Goal: Transaction & Acquisition: Purchase product/service

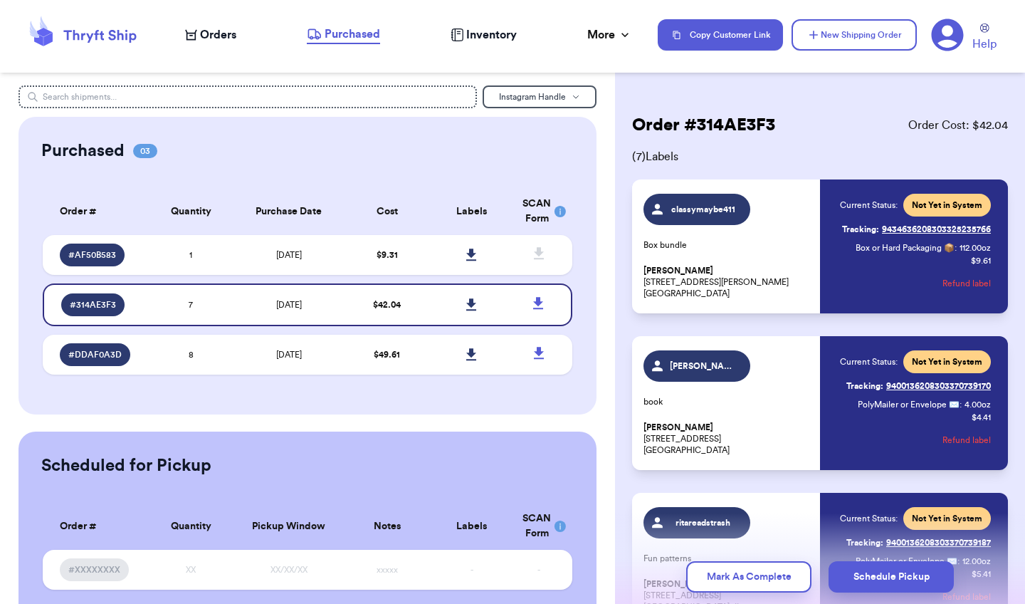
scroll to position [723, 0]
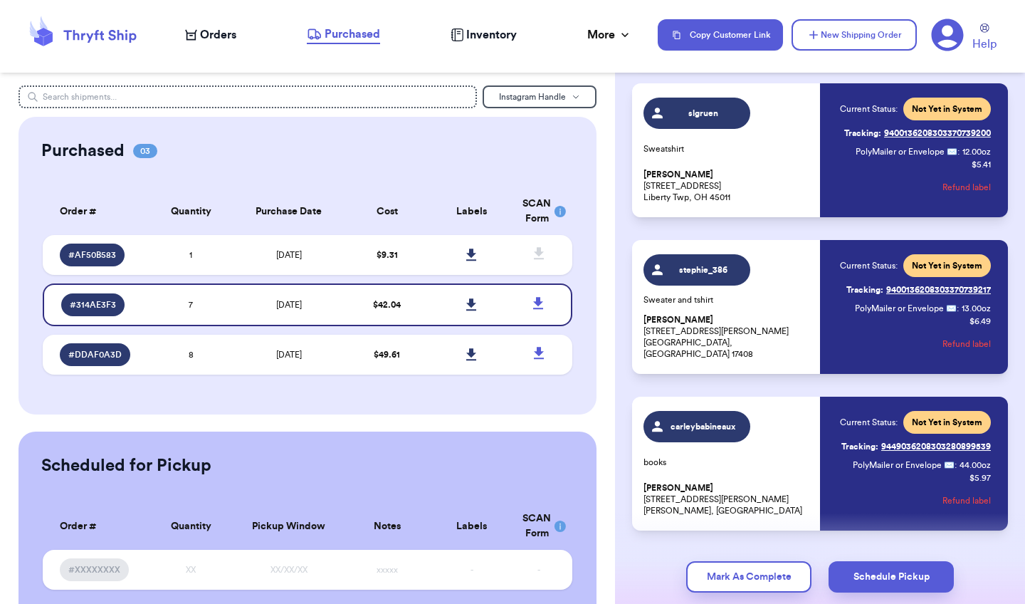
click at [221, 35] on span "Orders" at bounding box center [218, 34] width 36 height 17
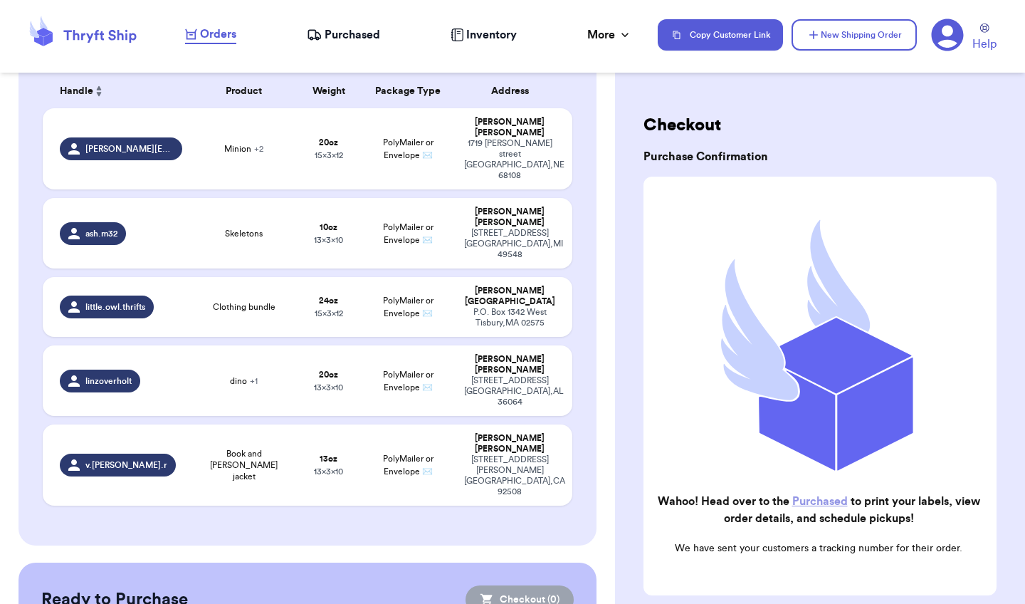
scroll to position [233, 0]
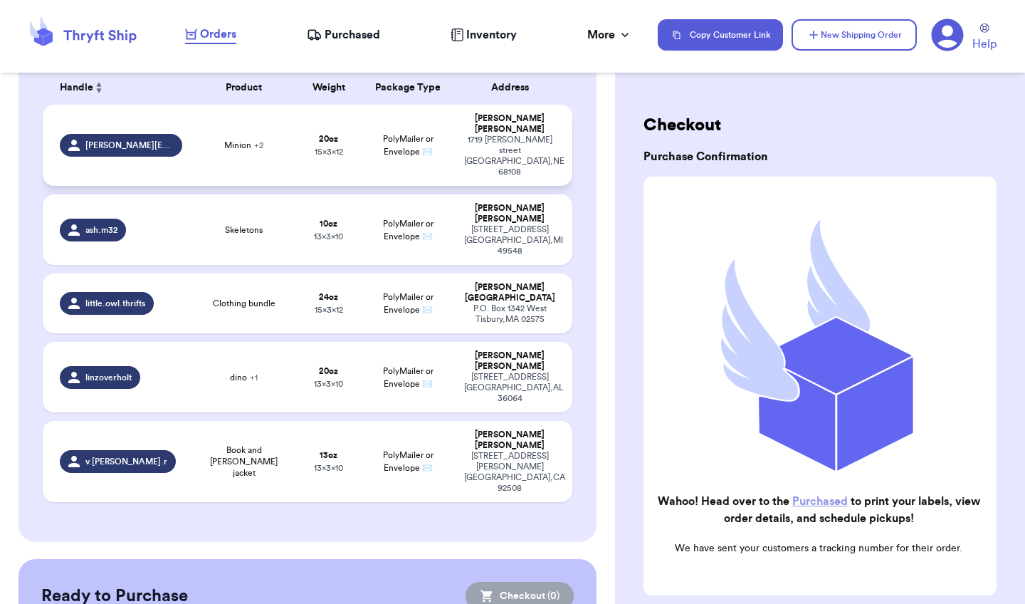
click at [502, 135] on div "[STREET_ADDRESS][PERSON_NAME]" at bounding box center [509, 156] width 91 height 43
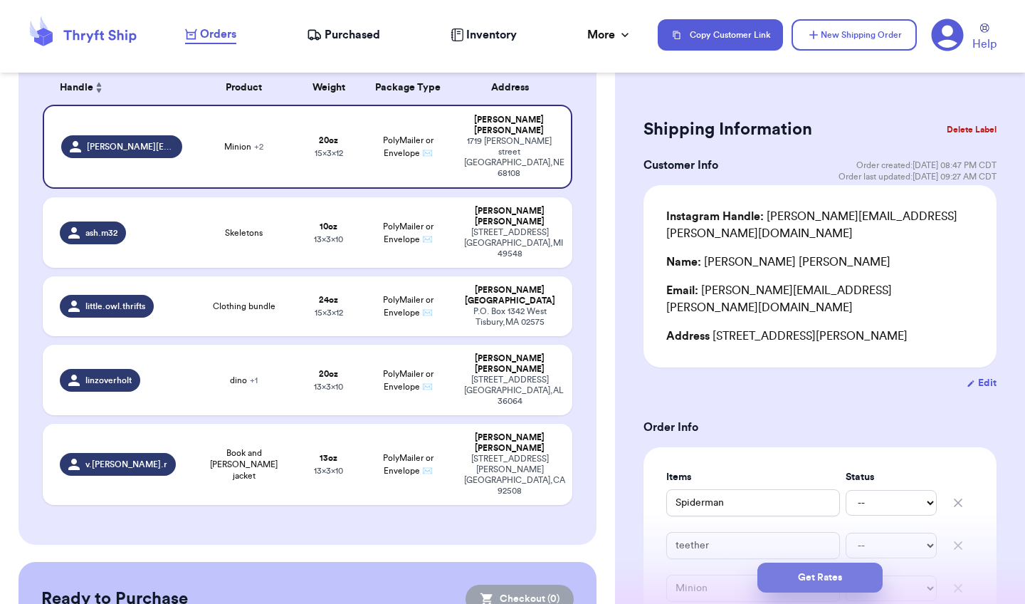
click at [822, 582] on button "Get Rates" at bounding box center [820, 578] width 125 height 30
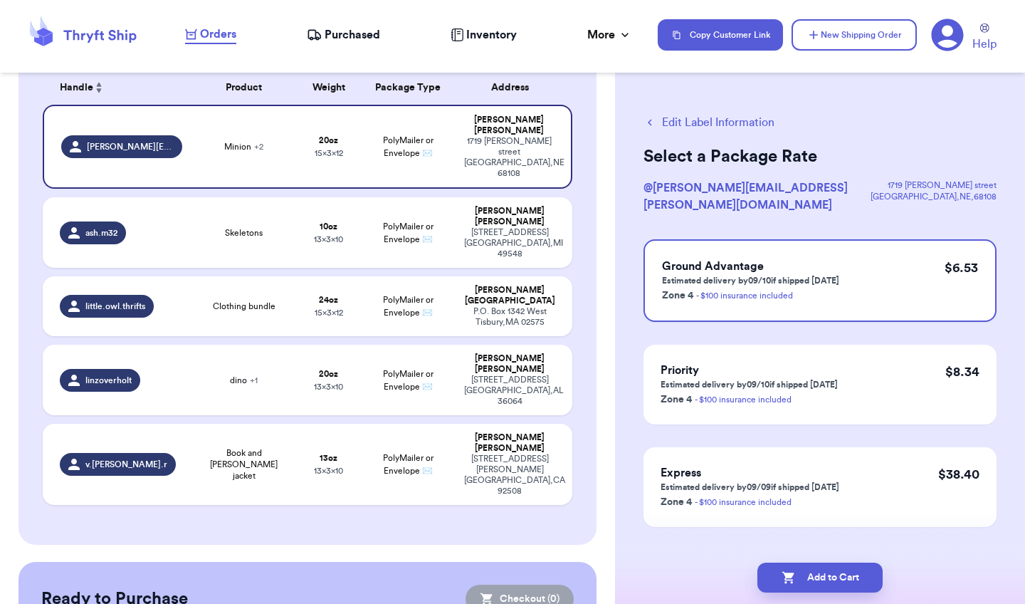
click at [822, 582] on button "Add to Cart" at bounding box center [820, 578] width 125 height 30
checkbox input "true"
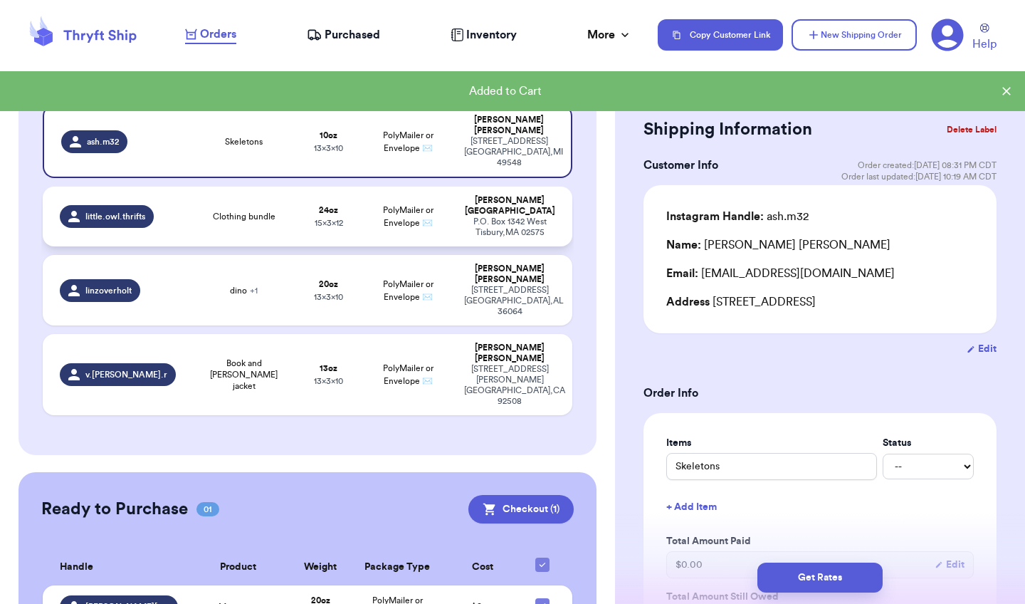
click at [521, 216] on div "P.O. [STREET_ADDRESS]" at bounding box center [509, 226] width 91 height 21
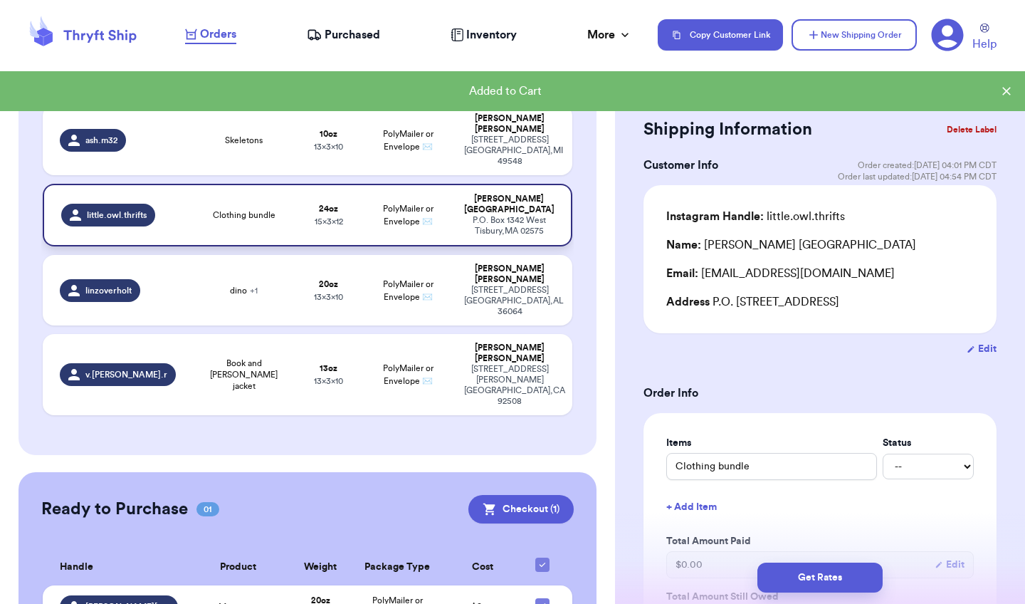
type input "Clothing bundle"
type input "1"
type input "8"
type input "12"
type input "15"
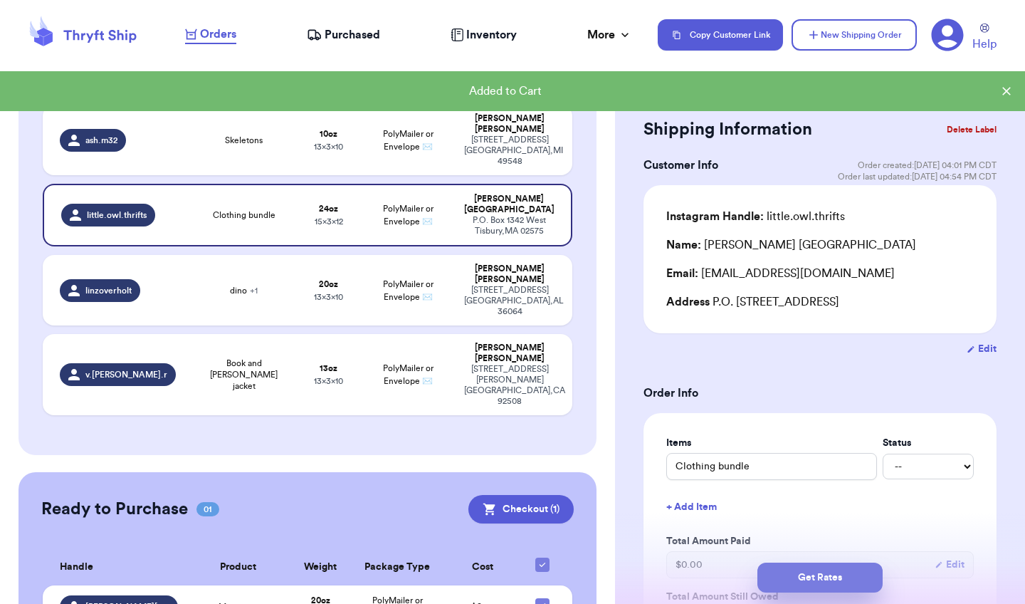
click at [827, 581] on button "Get Rates" at bounding box center [820, 578] width 125 height 30
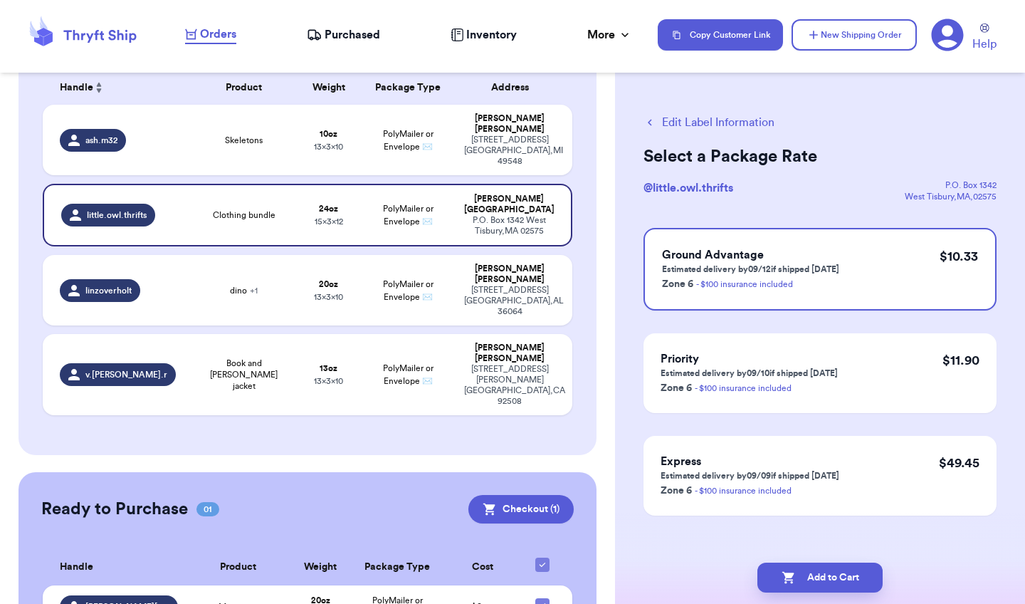
click at [827, 581] on button "Add to Cart" at bounding box center [820, 578] width 125 height 30
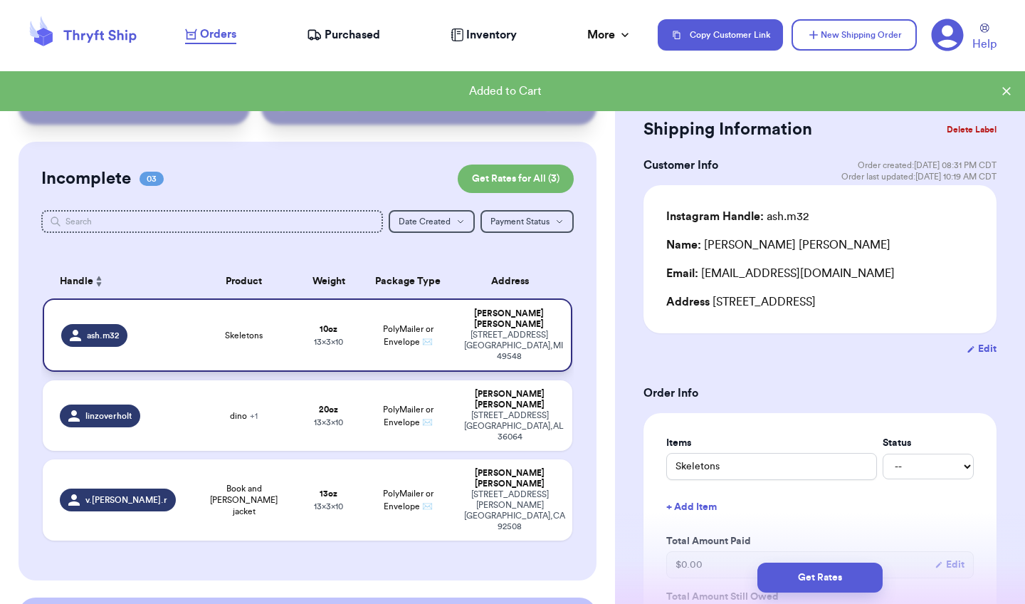
scroll to position [47, 0]
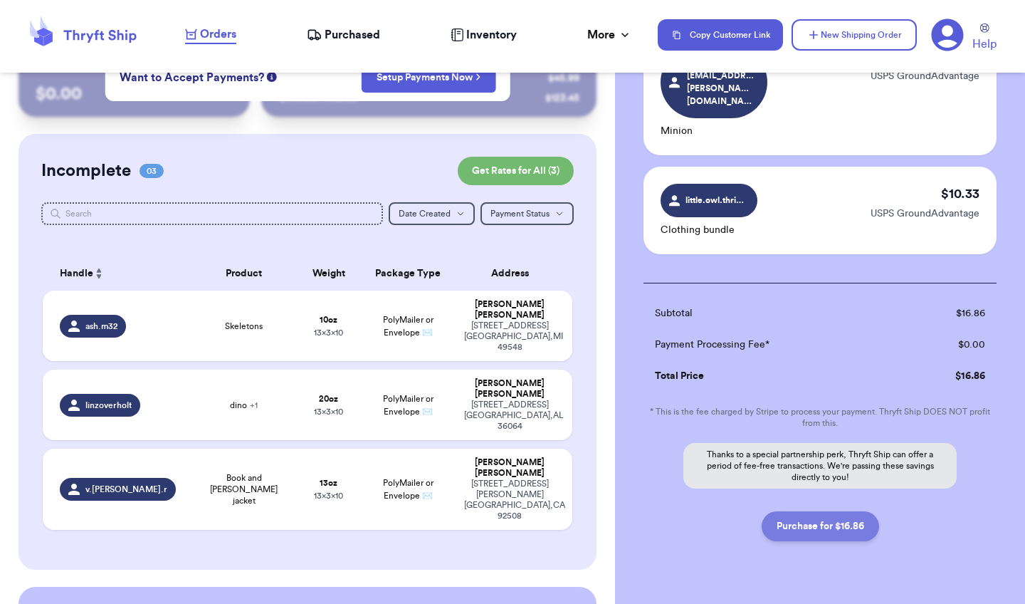
scroll to position [146, 0]
click at [813, 513] on button "Purchase for $16.86" at bounding box center [820, 528] width 117 height 30
checkbox input "false"
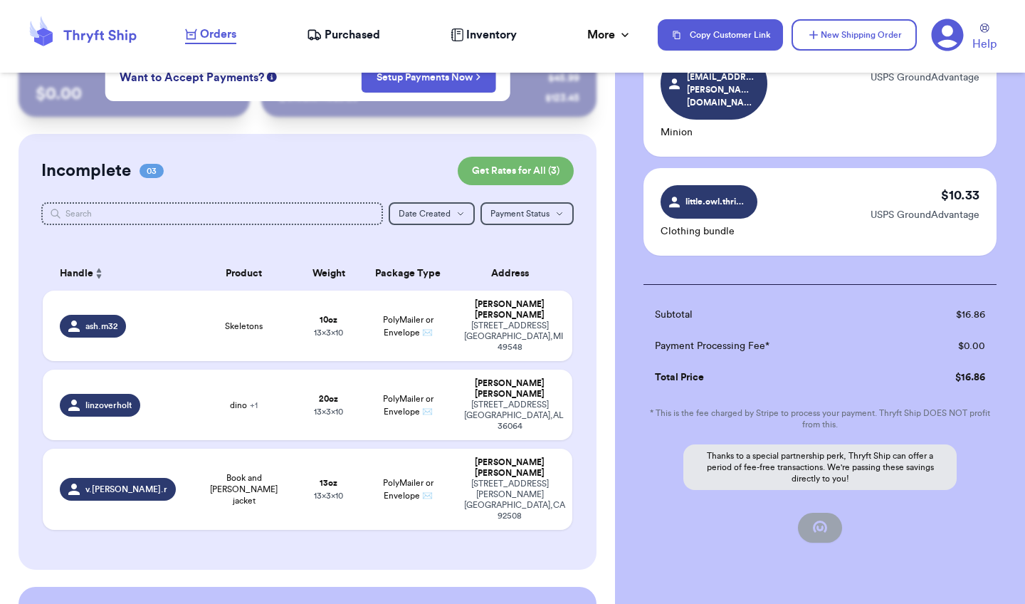
checkbox input "true"
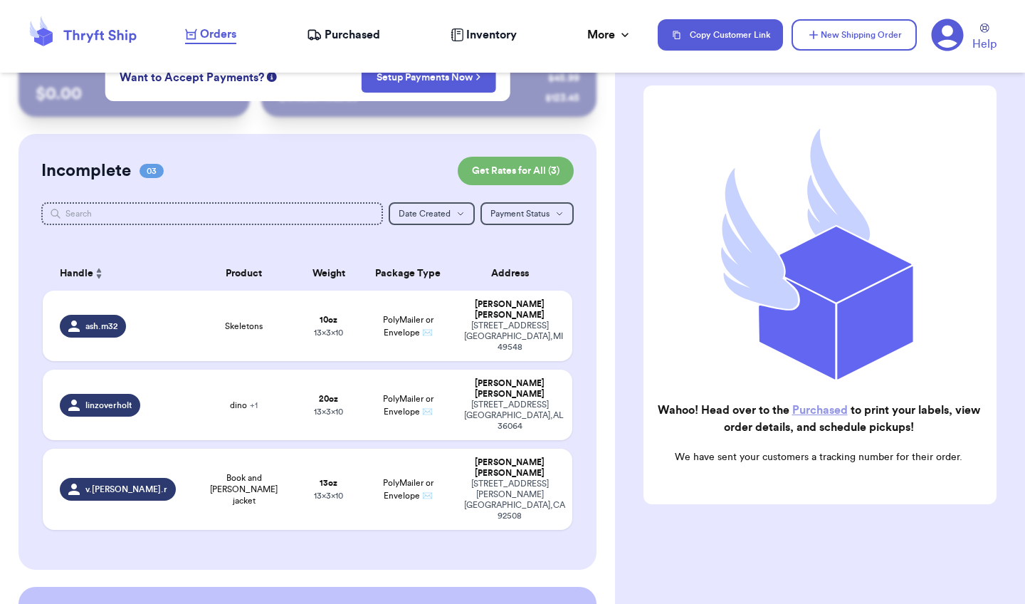
click at [811, 410] on link "Purchased" at bounding box center [821, 409] width 56 height 11
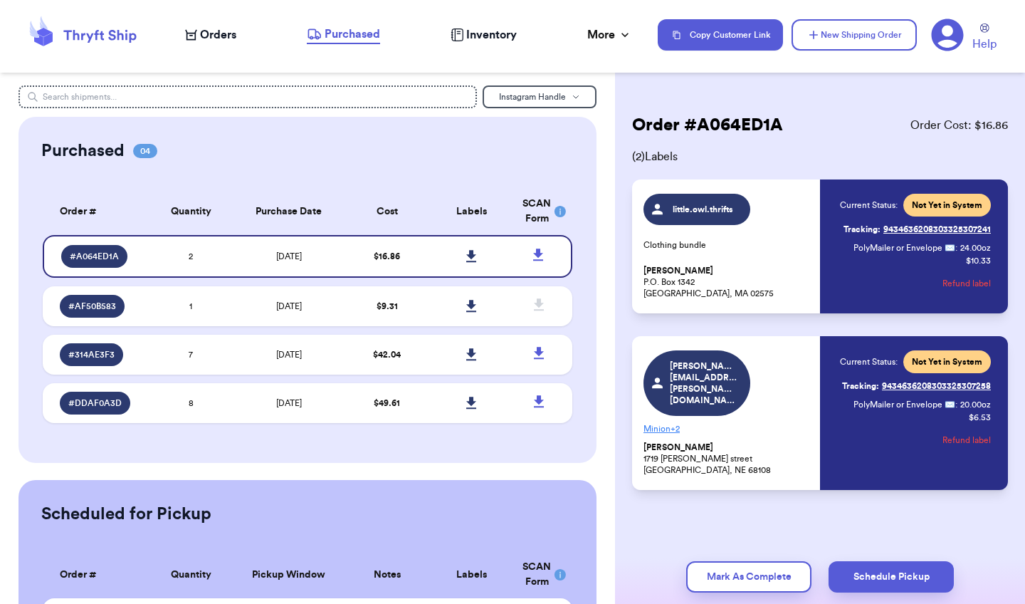
click at [472, 259] on icon at bounding box center [471, 256] width 10 height 12
